Goal: Information Seeking & Learning: Learn about a topic

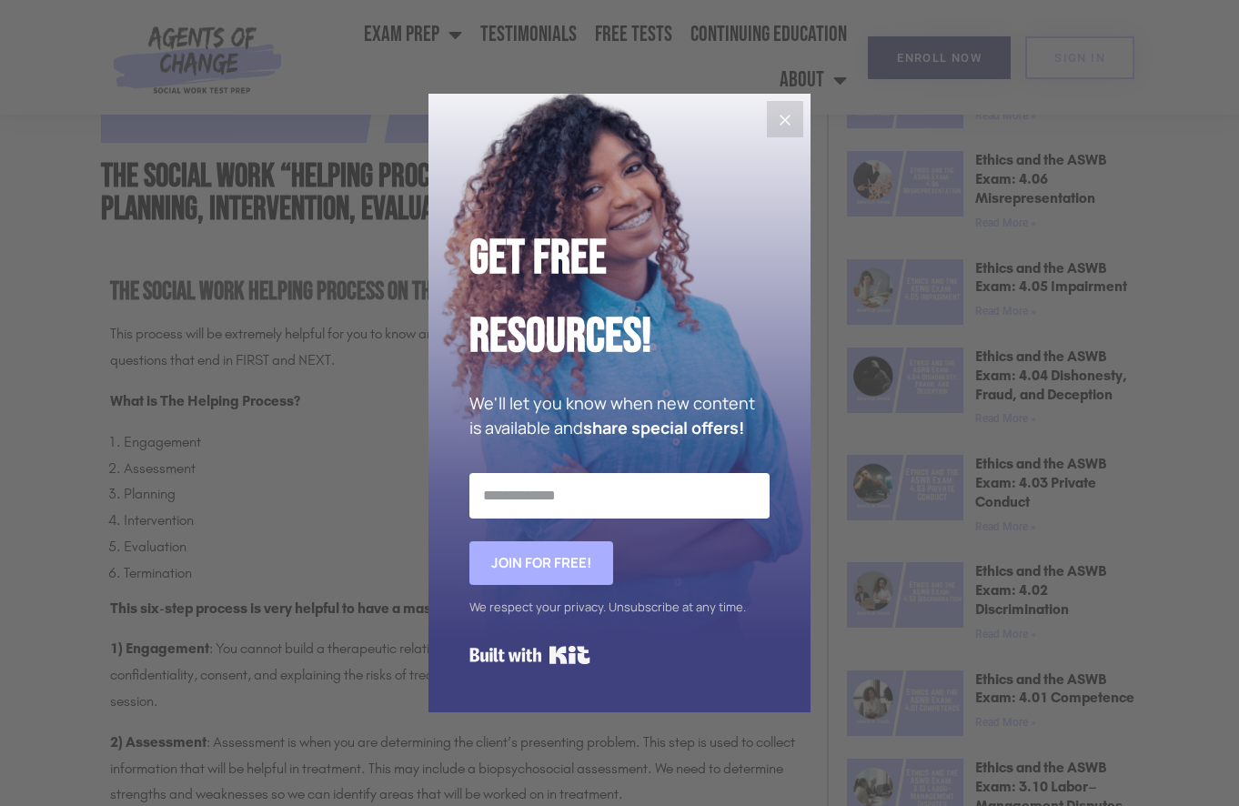
click at [766, 110] on div "Get Free Resources! We'll let you know when new content is available and share …" at bounding box center [619, 403] width 382 height 618
click at [792, 126] on icon "Close" at bounding box center [785, 120] width 22 height 22
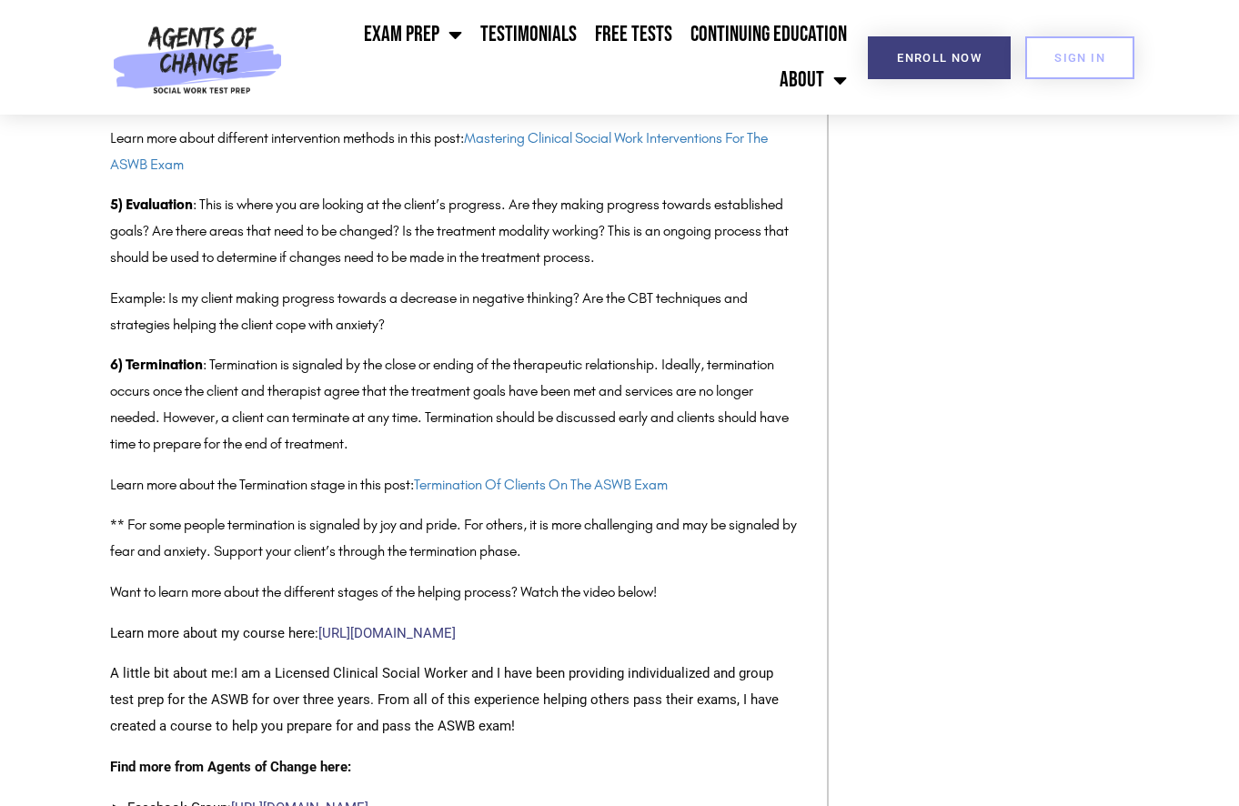
scroll to position [1910, 0]
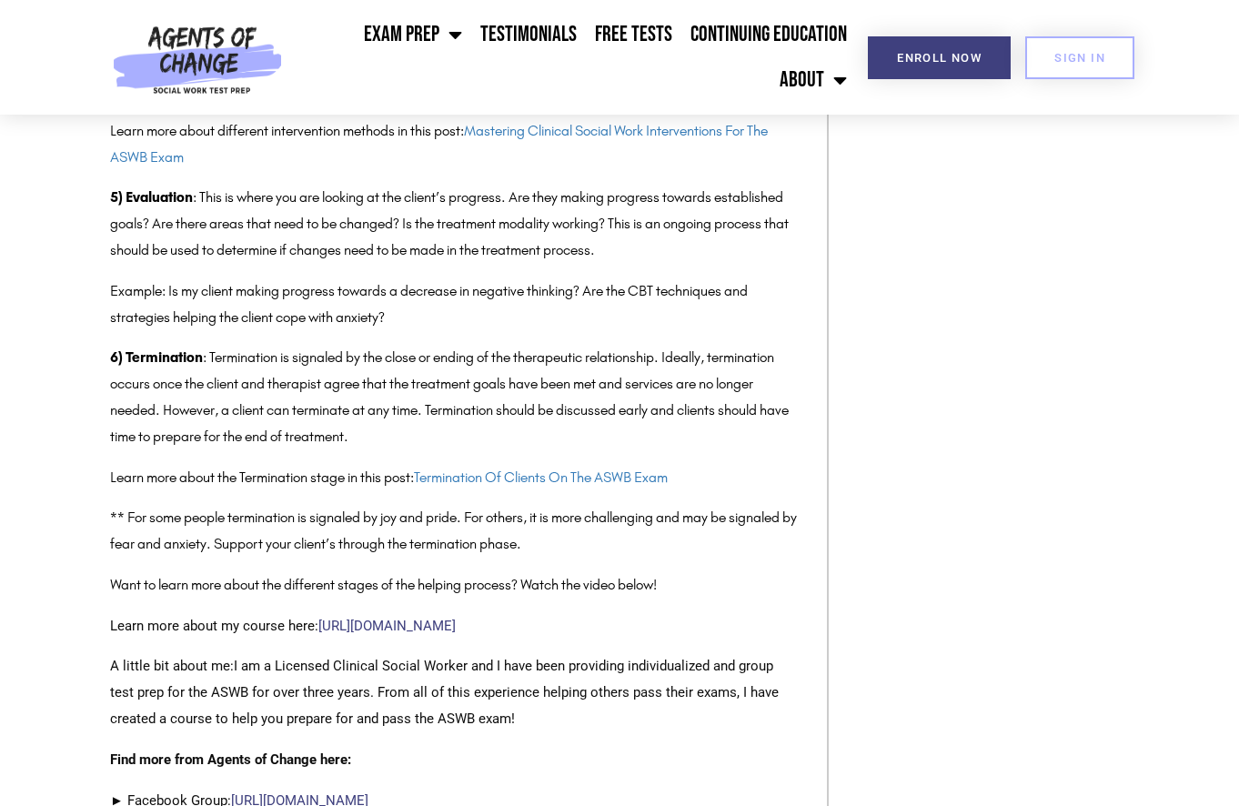
click at [297, 491] on div "The Social Work Helping Process on the ASWB Exam This process will be extremely…" at bounding box center [454, 111] width 689 height 1860
drag, startPoint x: 404, startPoint y: 440, endPoint x: 180, endPoint y: 427, distance: 224.1
click at [181, 428] on p "6) Termination : Termination is signaled by the close or ending of the therapeu…" at bounding box center [454, 397] width 689 height 105
click at [179, 426] on p "6) Termination : Termination is signaled by the close or ending of the therapeu…" at bounding box center [454, 397] width 689 height 105
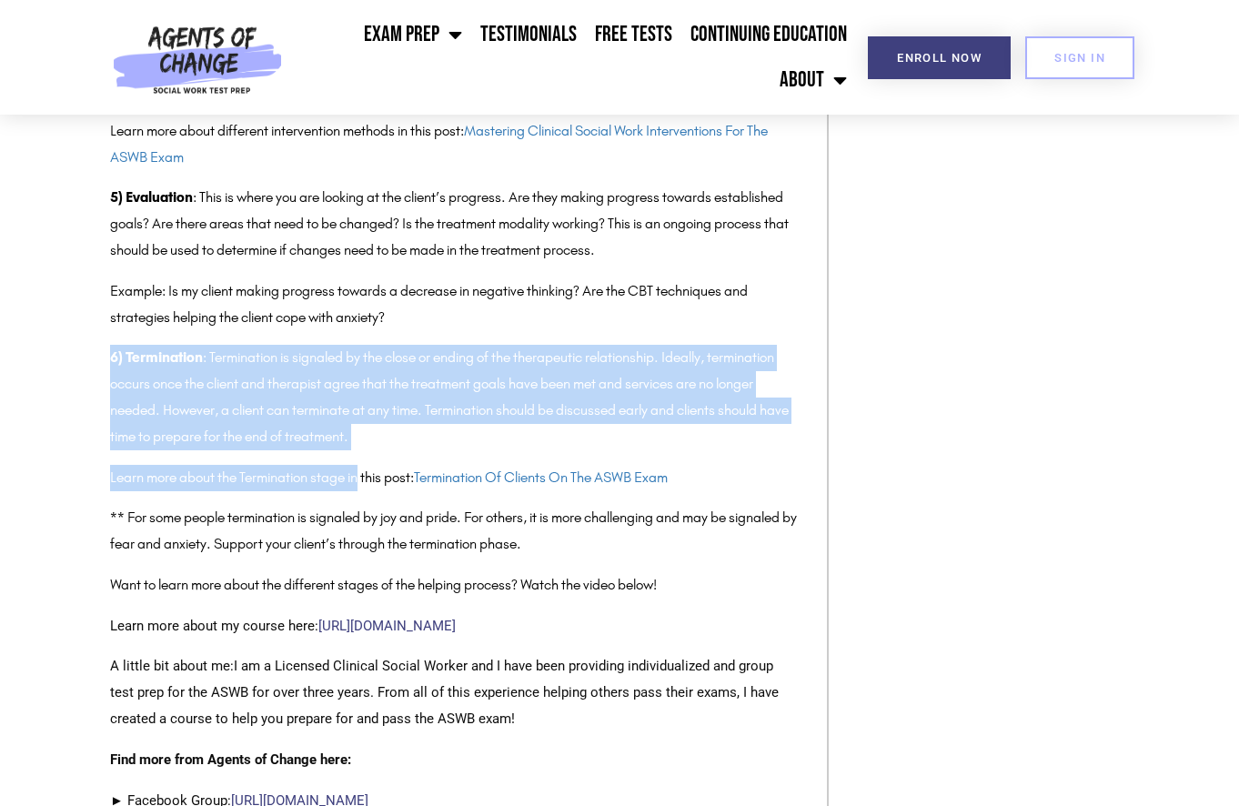
drag, startPoint x: 105, startPoint y: 353, endPoint x: 361, endPoint y: 465, distance: 279.8
click at [361, 465] on div "The Social Work Helping Process on the ASWB Exam This process will be extremely…" at bounding box center [455, 101] width 708 height 1896
click at [359, 465] on p "Learn more about the Termination stage in this post: Termination Of Clients On …" at bounding box center [454, 478] width 689 height 26
click at [505, 424] on p "6) Termination : Termination is signaled by the close or ending of the therapeu…" at bounding box center [454, 397] width 689 height 105
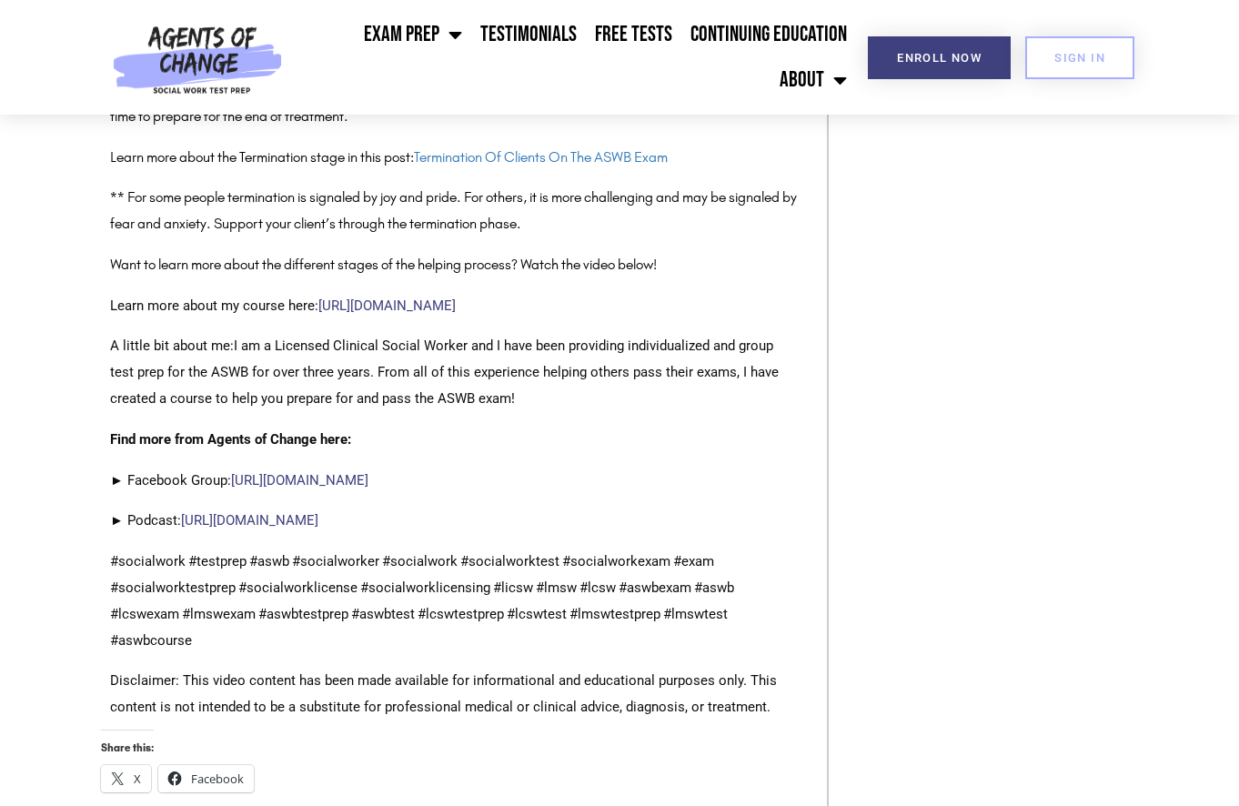
scroll to position [2274, 0]
